Goal: Communication & Community: Share content

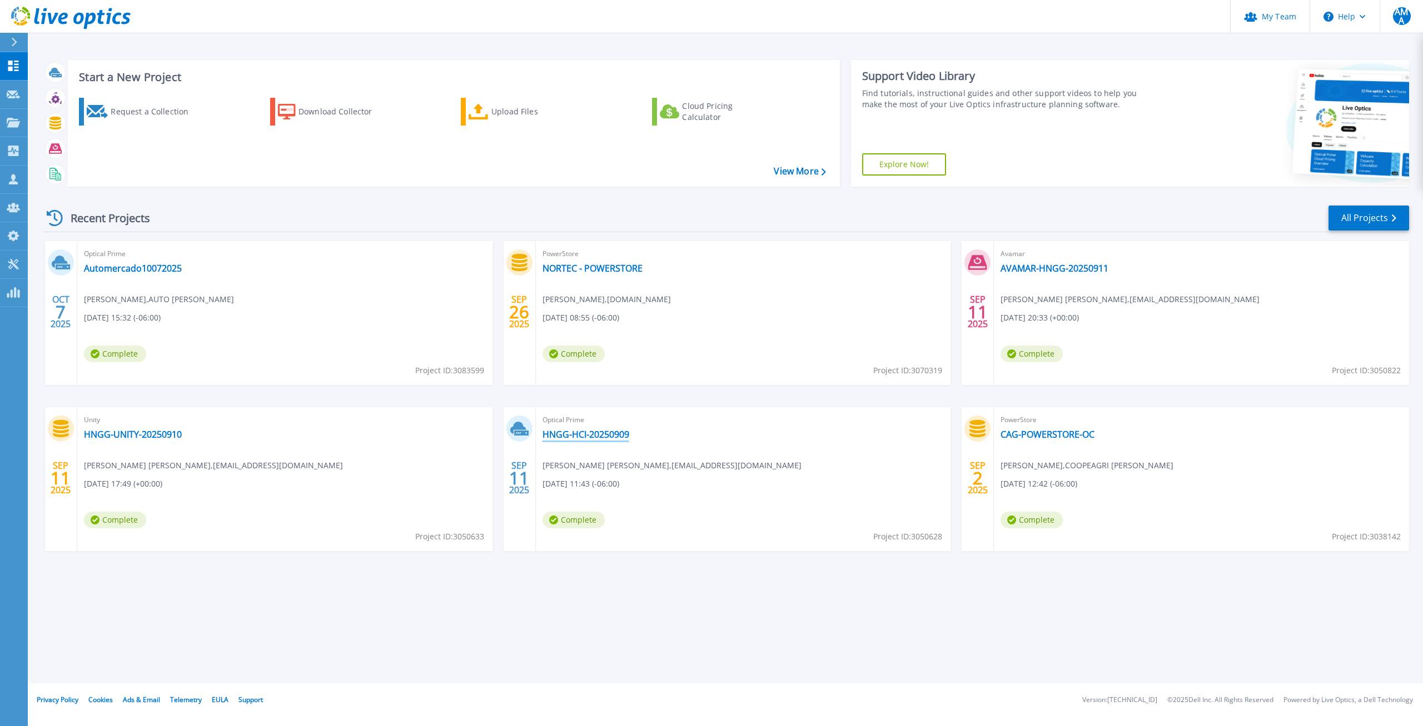
click at [557, 435] on link "HNGG-HCI-20250909" at bounding box center [585, 434] width 87 height 11
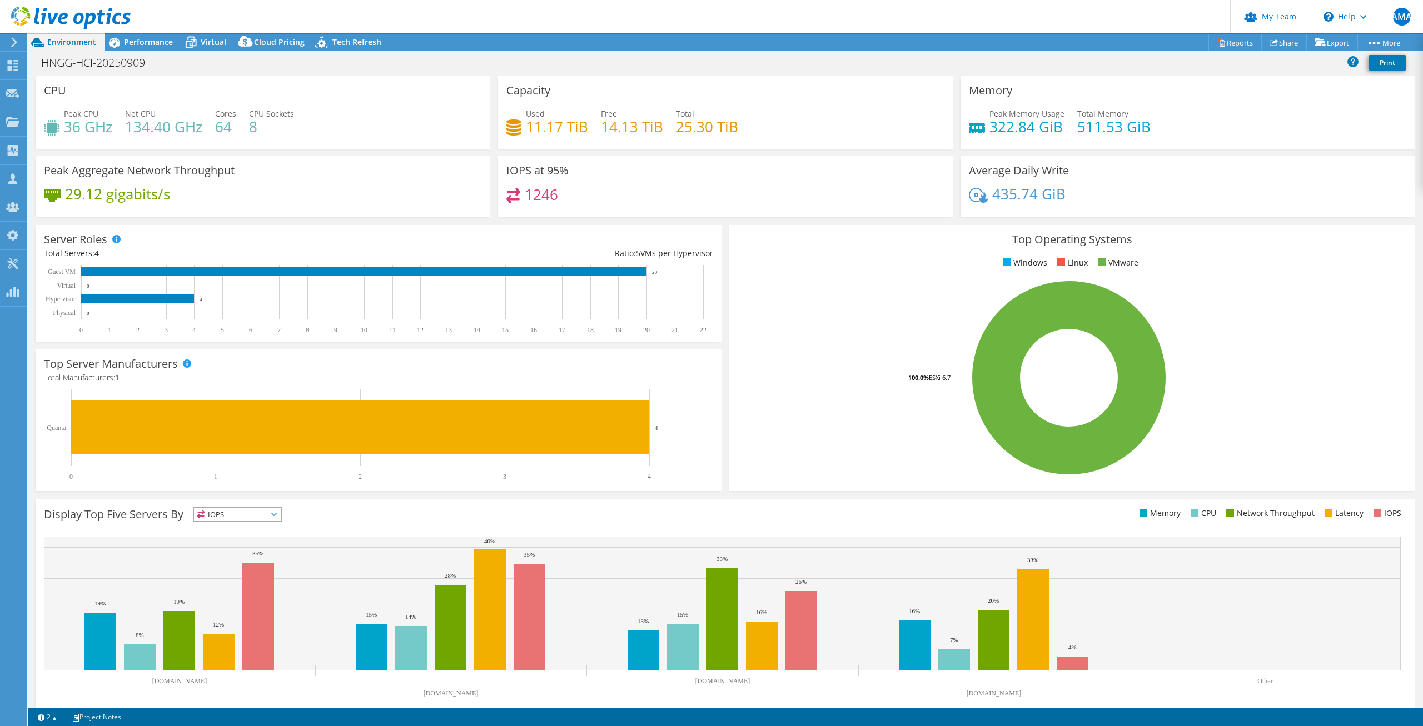
select select "USWest"
select select "USD"
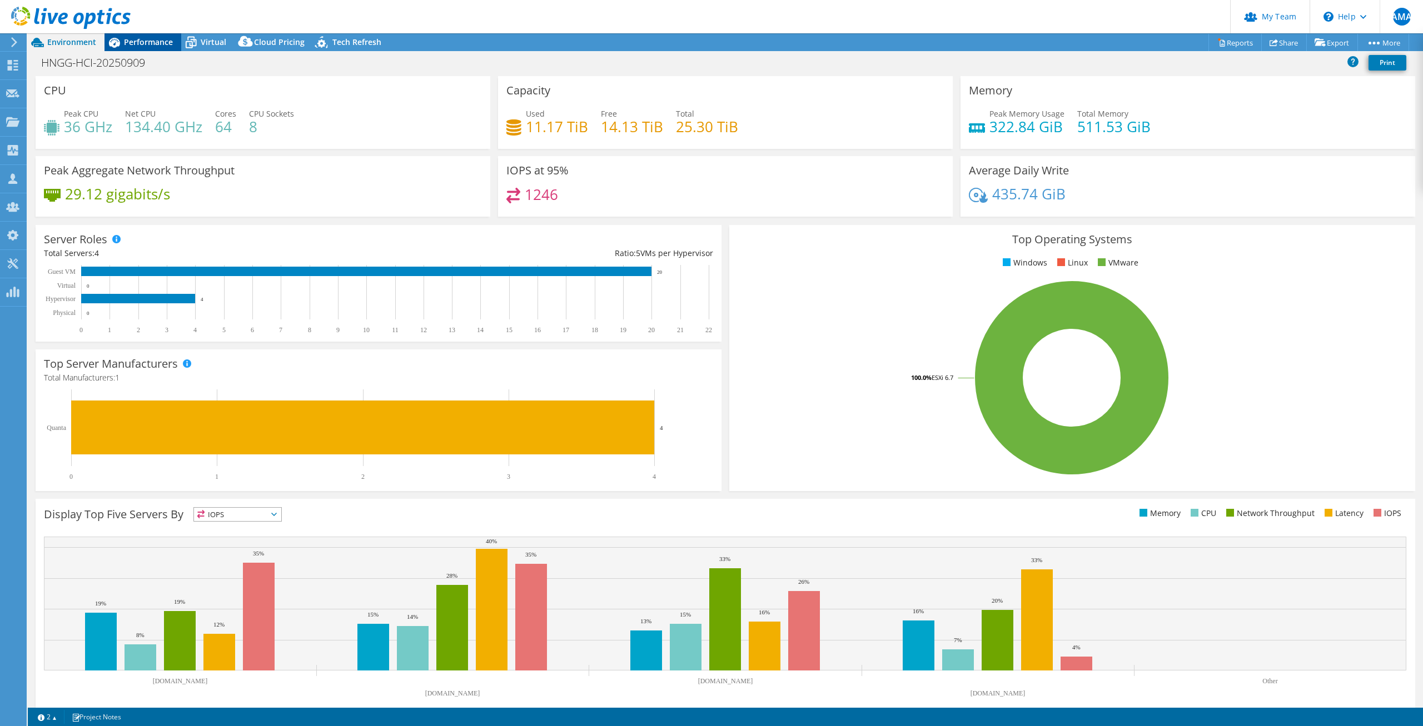
click at [144, 44] on span "Performance" at bounding box center [148, 42] width 49 height 11
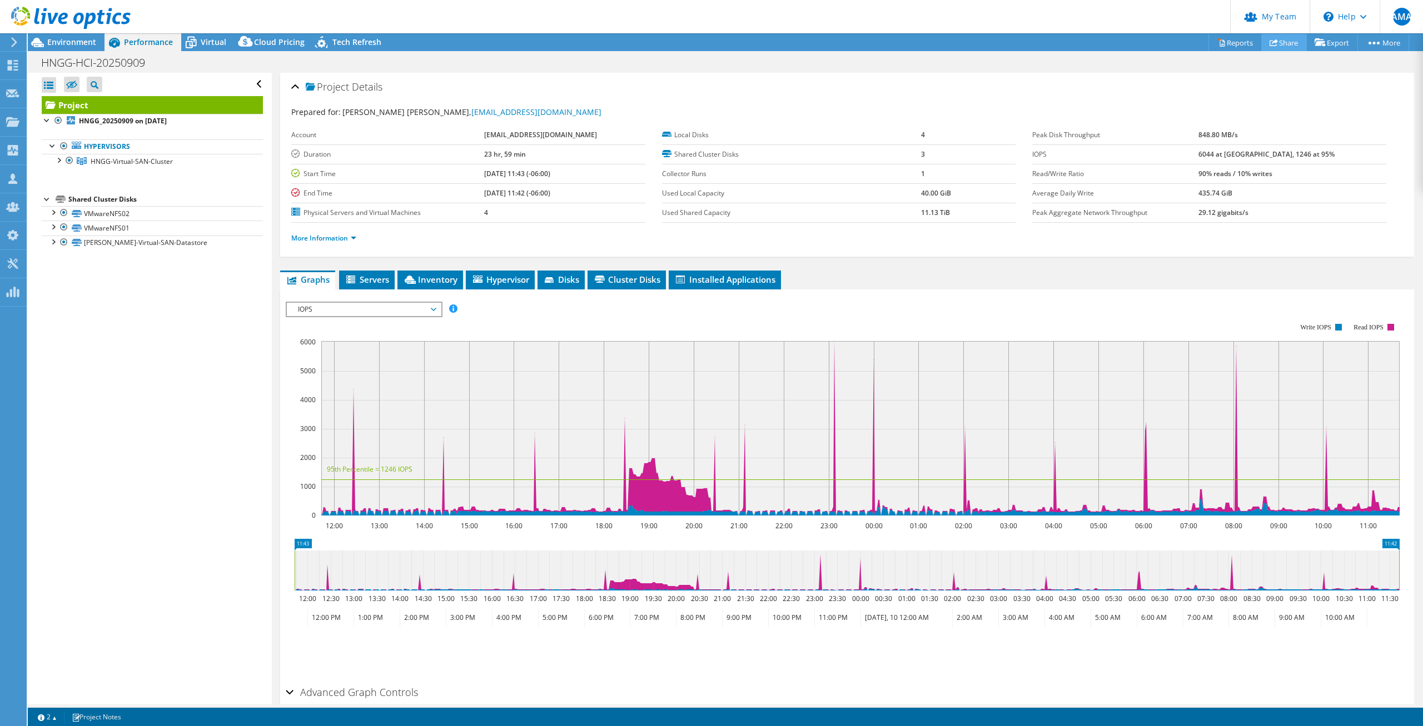
click at [1276, 44] on link "Share" at bounding box center [1284, 42] width 46 height 17
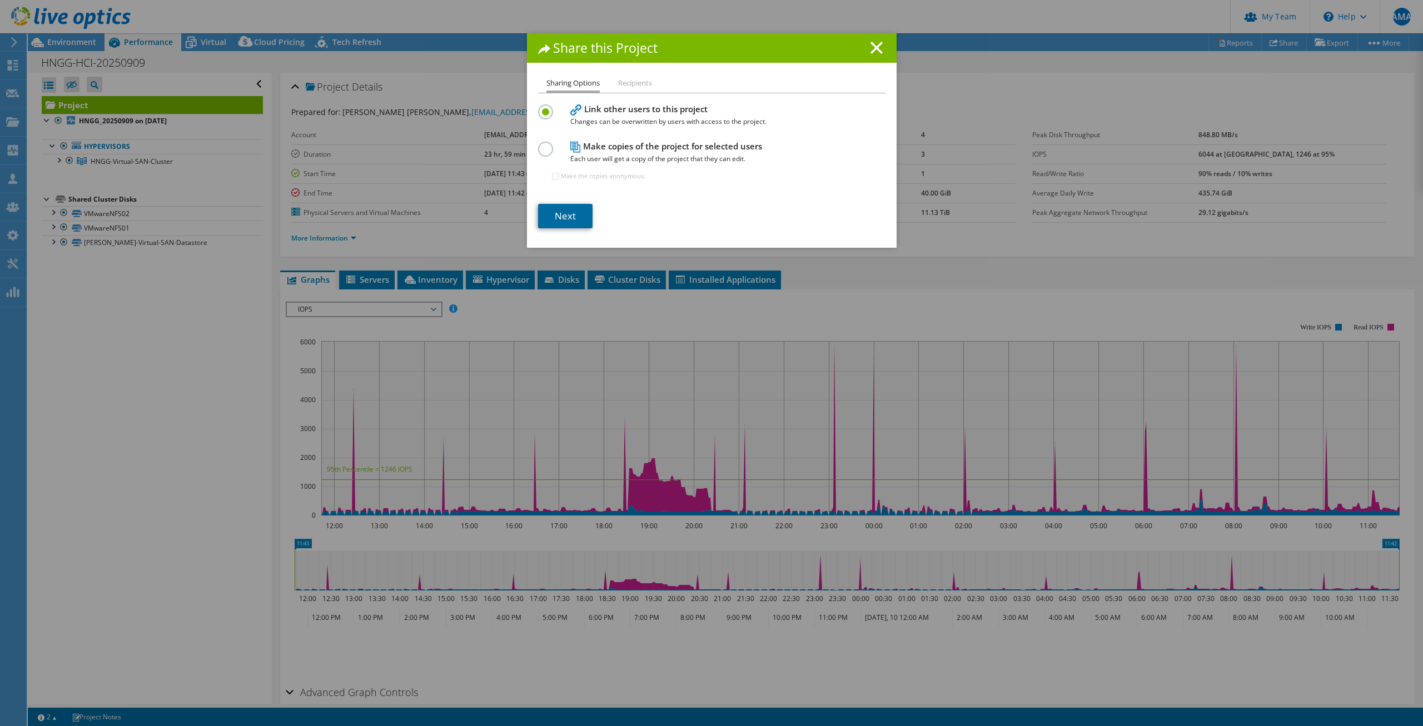
click at [571, 217] on link "Next" at bounding box center [565, 216] width 54 height 24
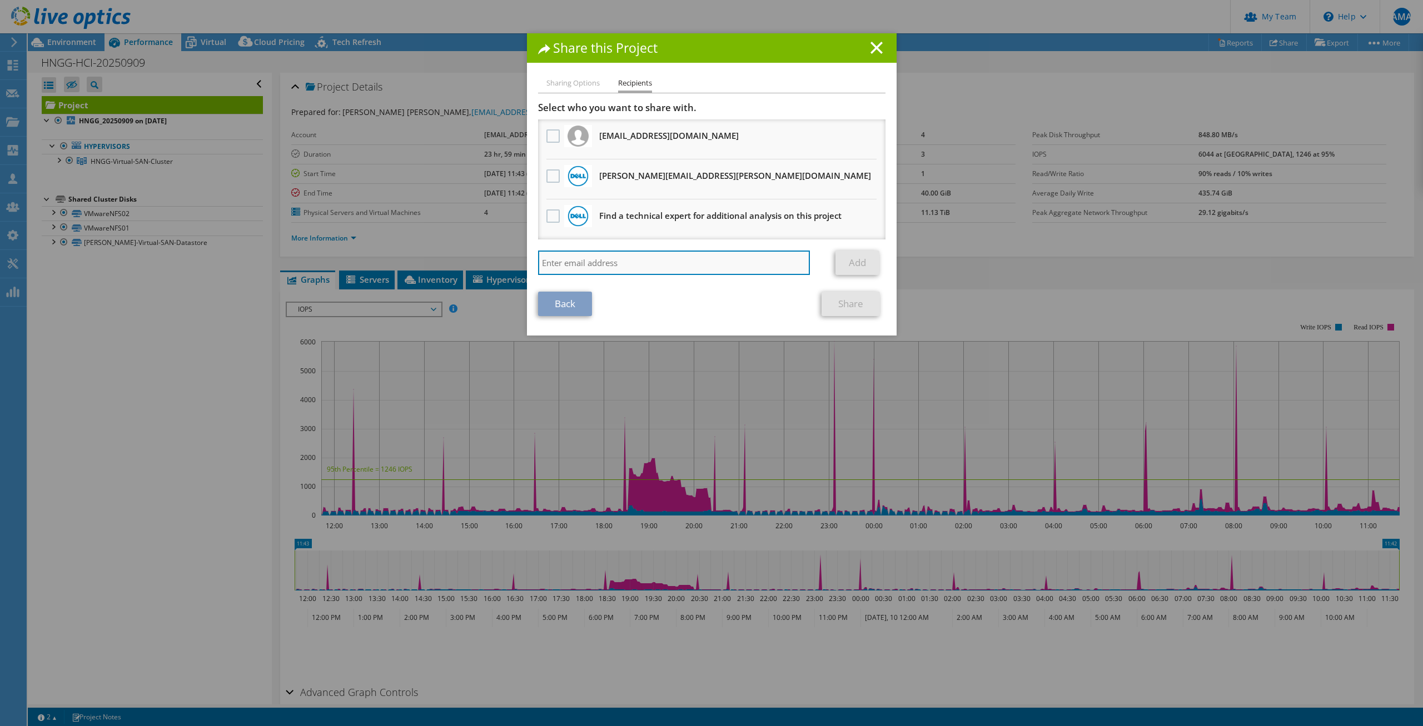
click at [591, 253] on input "search" at bounding box center [674, 263] width 272 height 24
paste input "vxrail_papi_client@liveoptics.com"
type input "vxrail_papi_client@liveoptics.com"
click at [874, 258] on link "Add" at bounding box center [857, 263] width 44 height 24
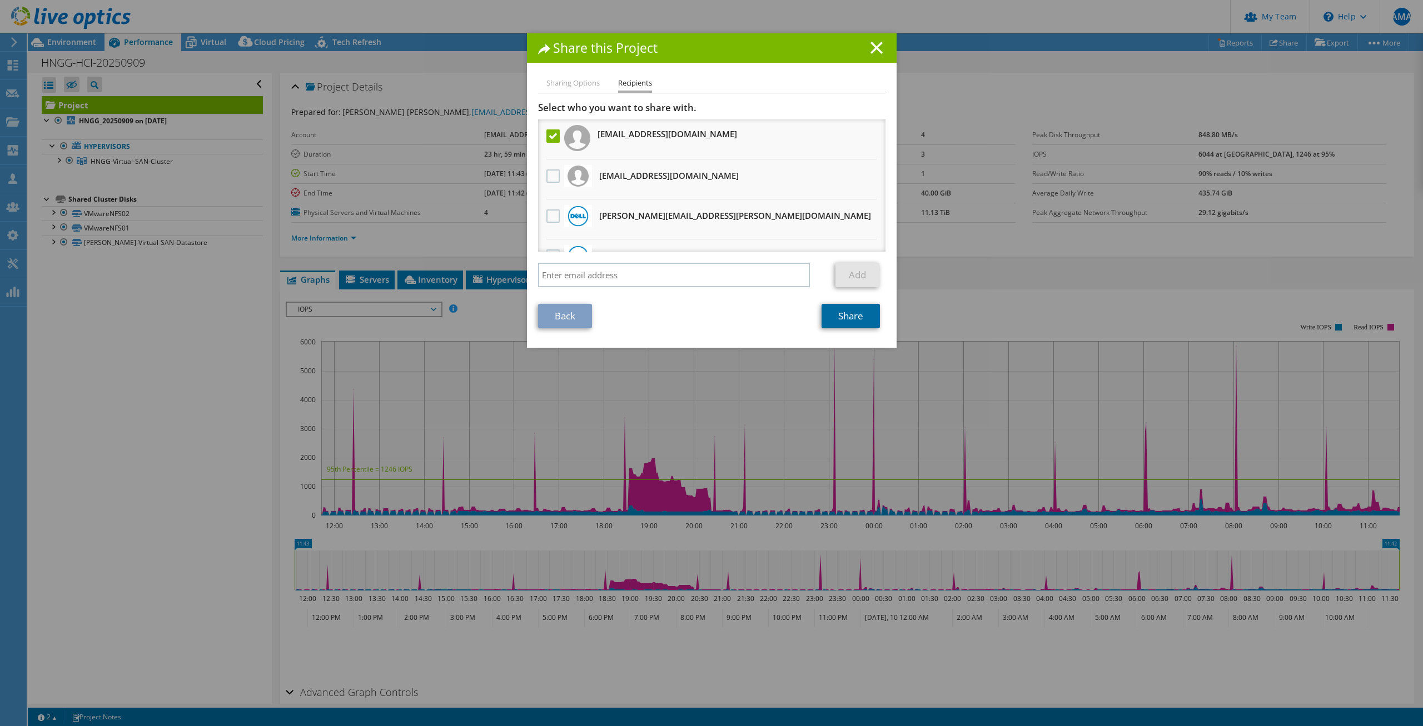
click at [871, 320] on link "Share" at bounding box center [850, 316] width 58 height 24
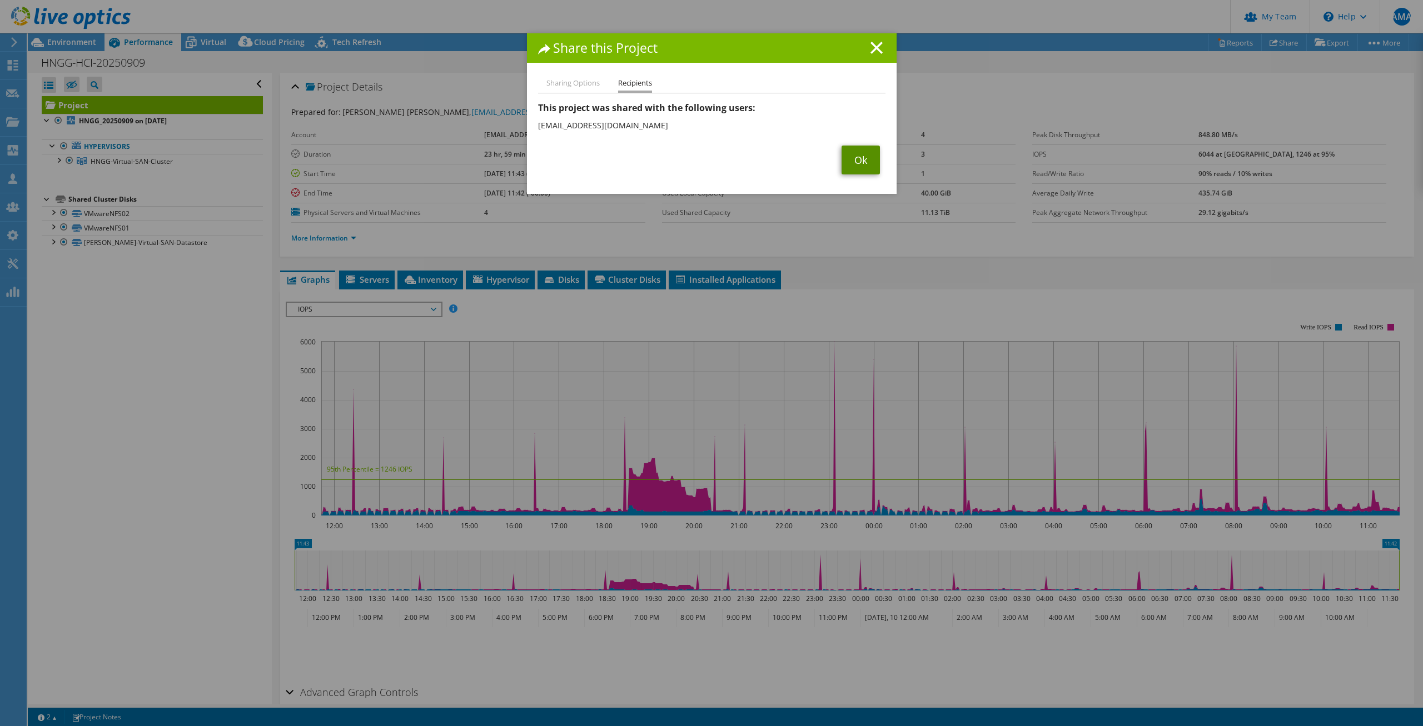
click at [867, 164] on link "Ok" at bounding box center [860, 160] width 38 height 29
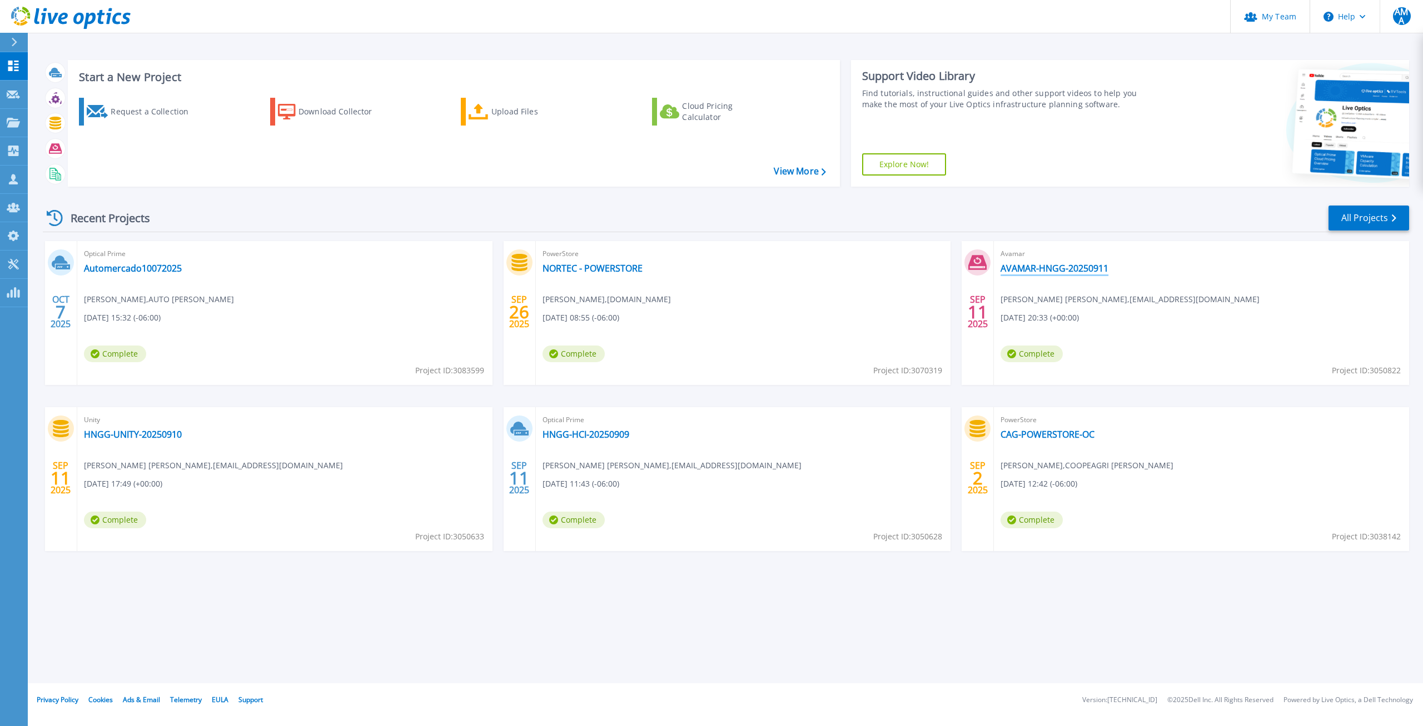
click at [1034, 270] on link "AVAMAR-HNGG-20250911" at bounding box center [1054, 268] width 108 height 11
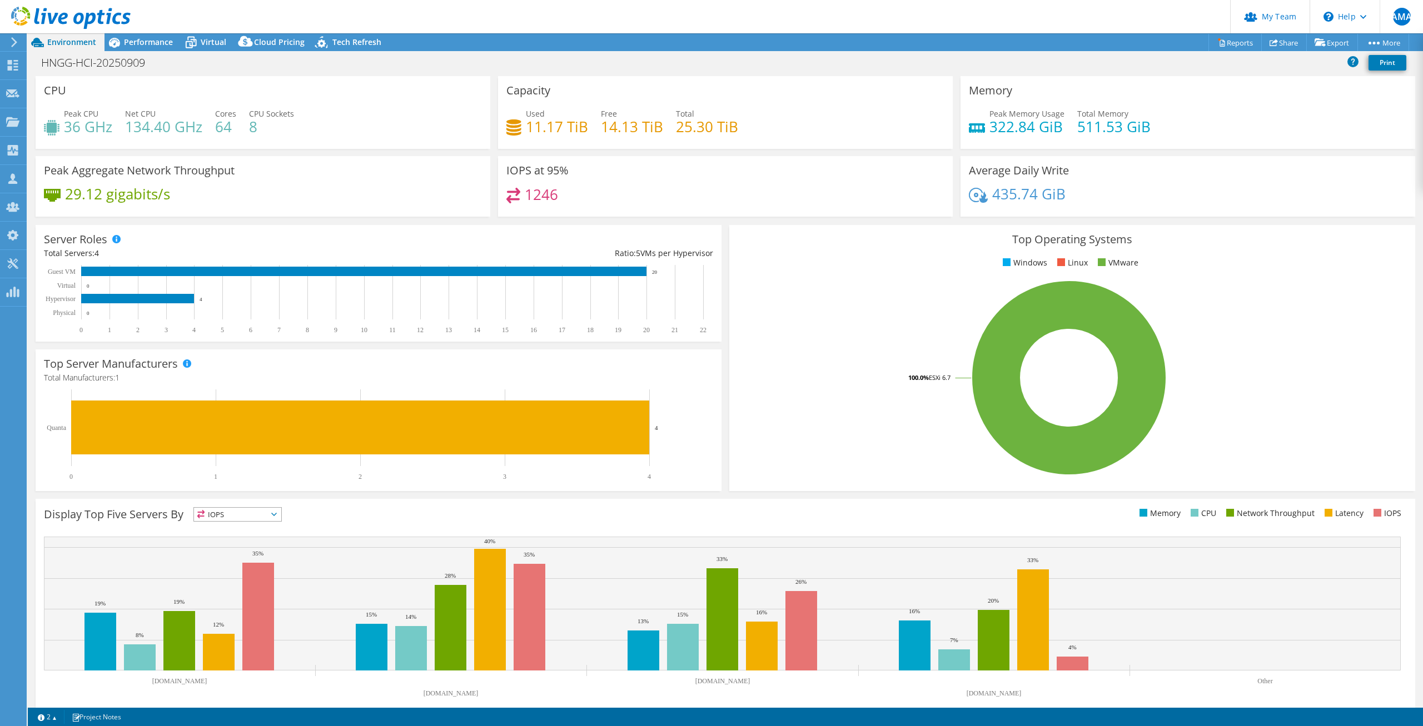
select select "USWest"
select select "USD"
